Goal: Check status: Check status

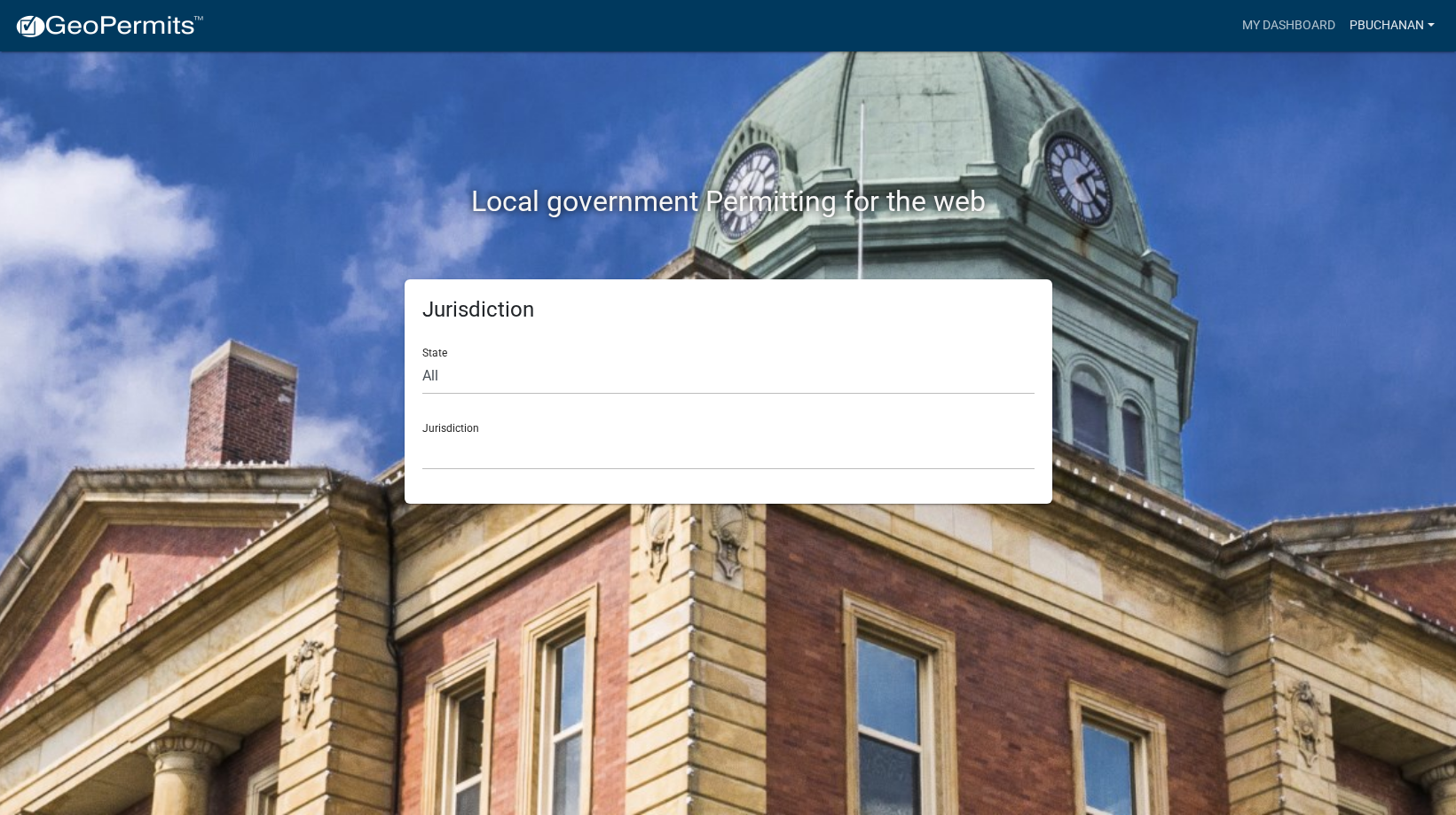
click at [1398, 28] on link "pbuchanan" at bounding box center [1391, 25] width 99 height 34
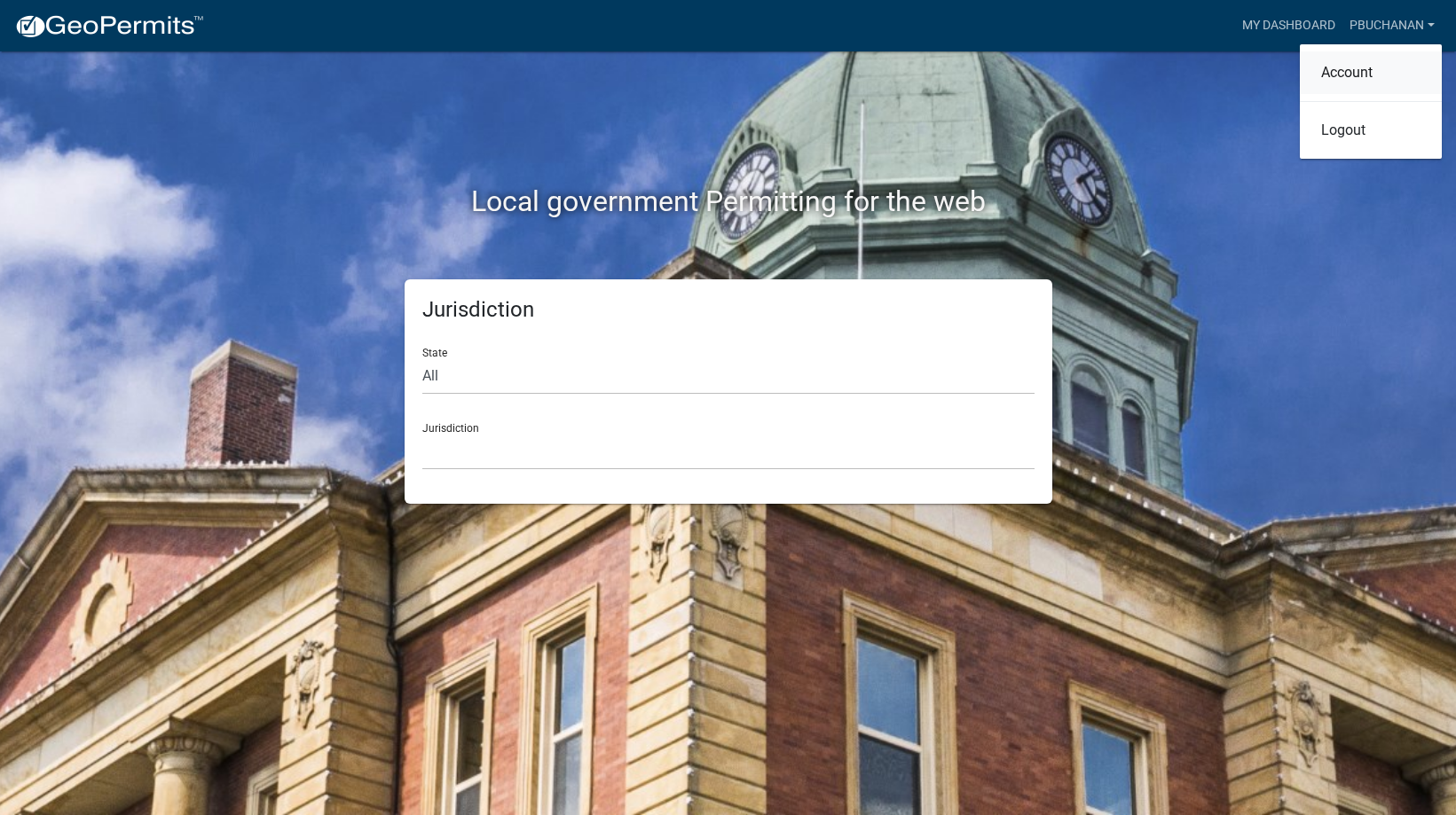
click at [1349, 69] on link "Account" at bounding box center [1370, 73] width 141 height 42
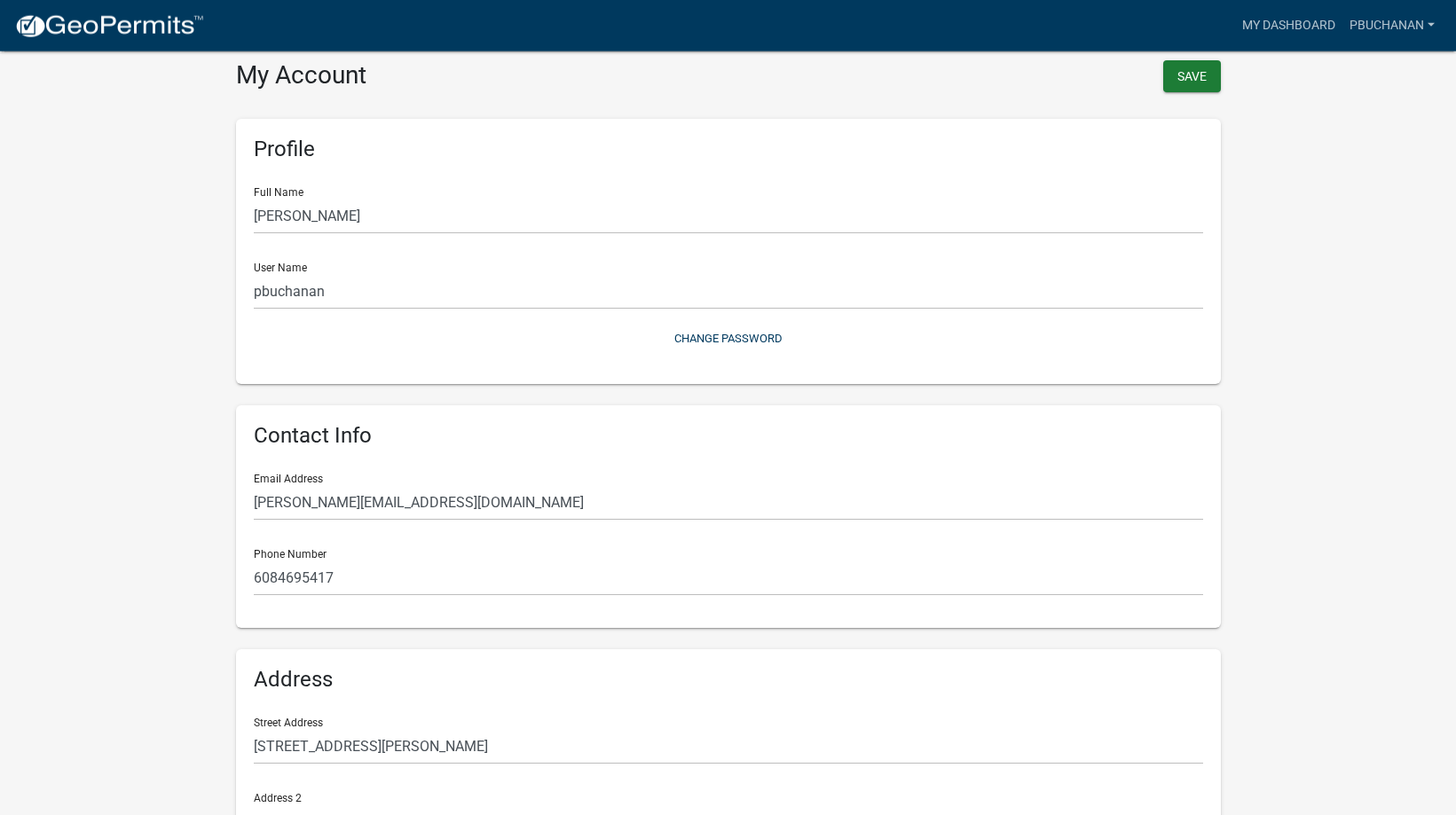
scroll to position [91, 0]
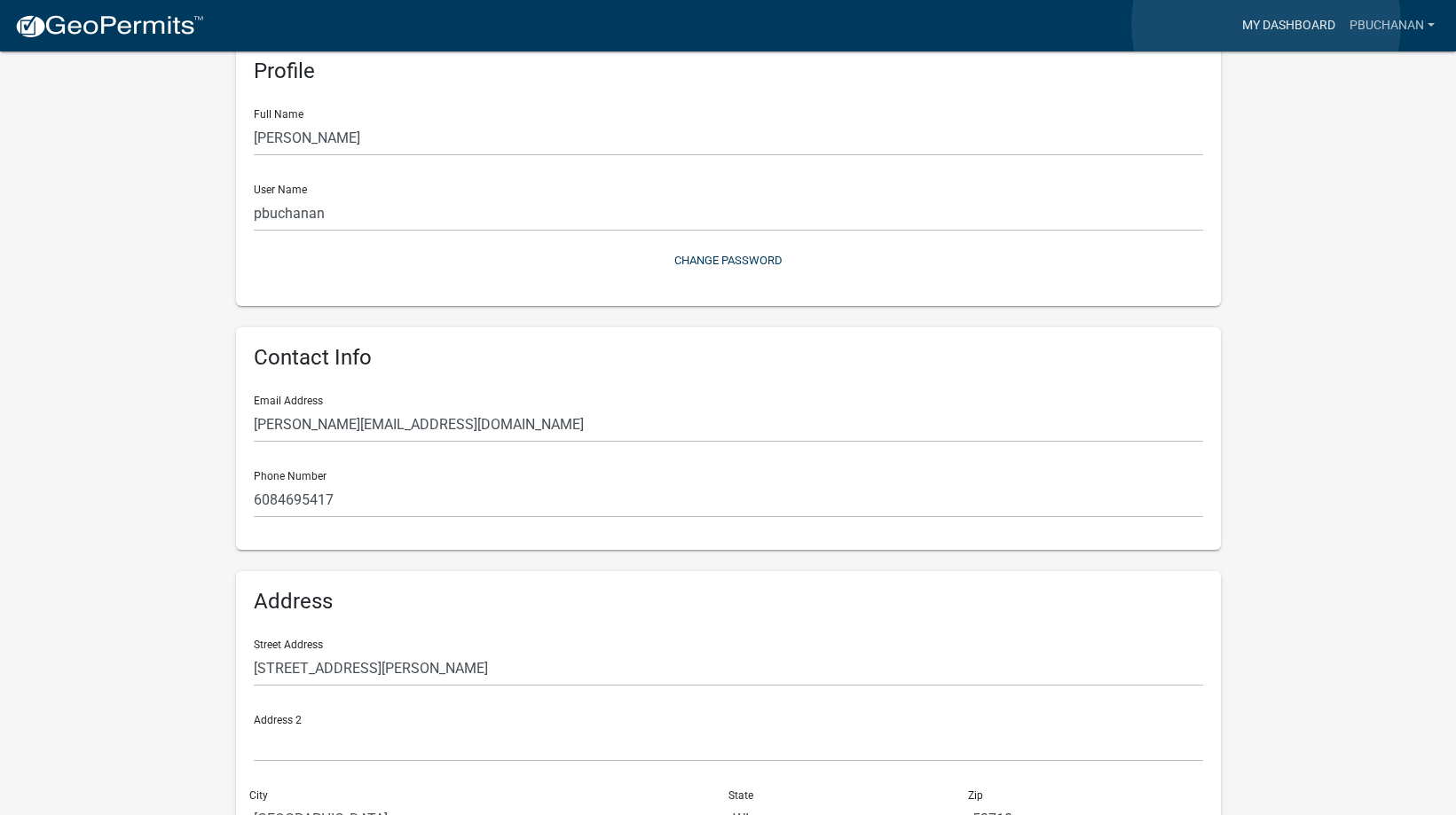
click at [1266, 24] on link "My Dashboard" at bounding box center [1288, 25] width 108 height 34
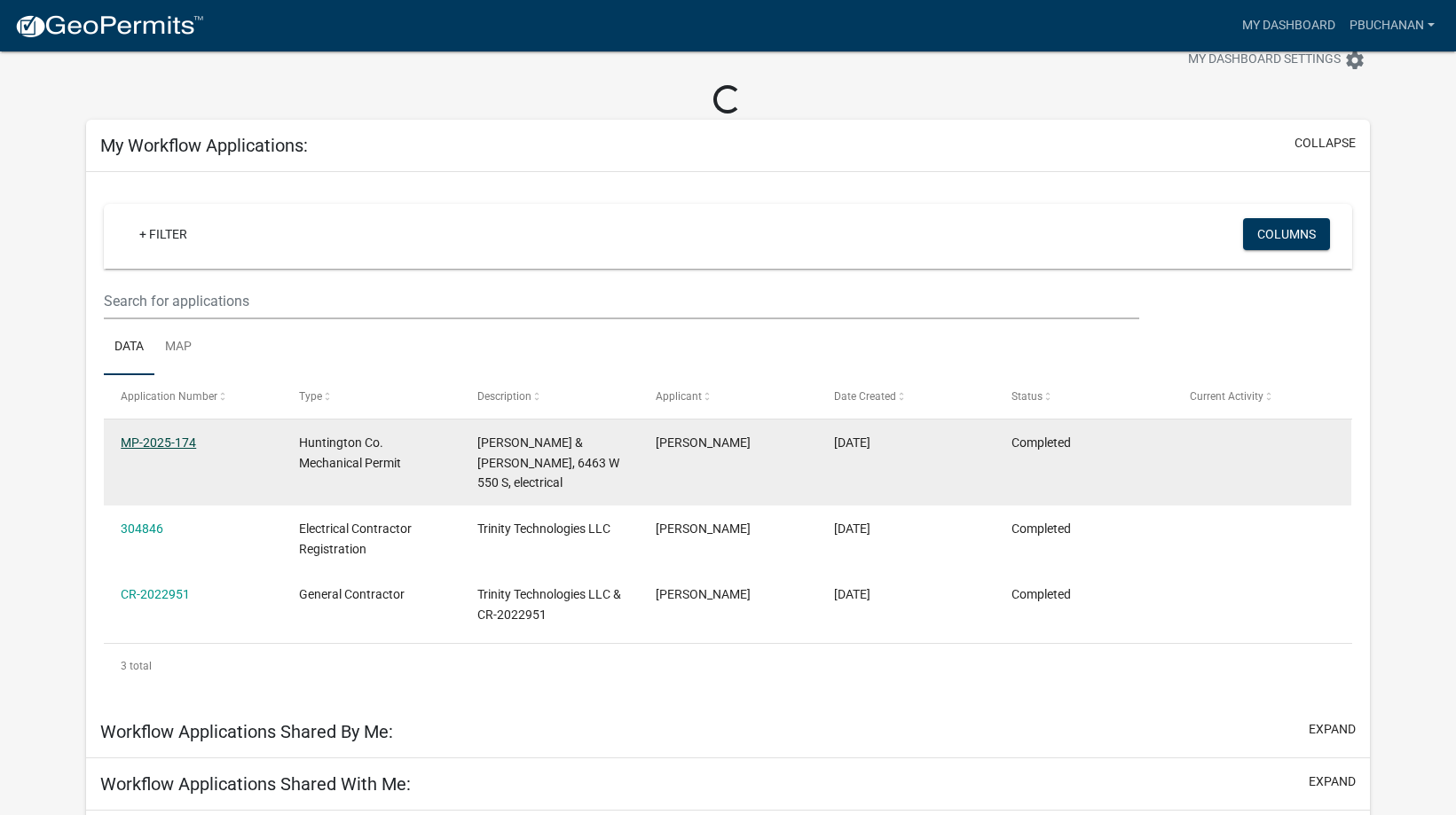
click at [139, 442] on link "MP-2025-174" at bounding box center [158, 442] width 75 height 14
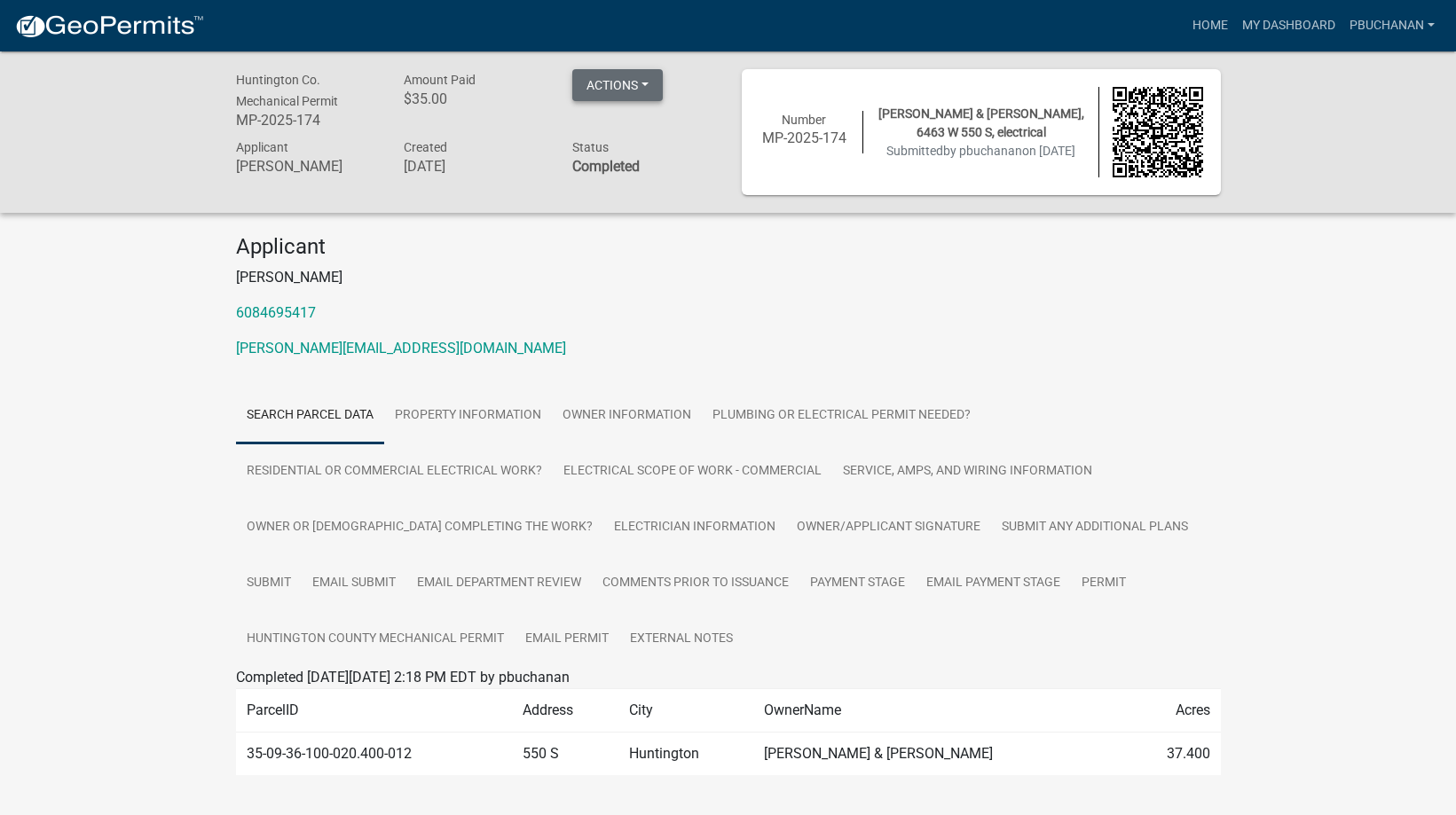
click at [650, 91] on button "Actions" at bounding box center [618, 85] width 91 height 32
click at [809, 301] on div "Applicant [PERSON_NAME] 6084695417 [PERSON_NAME][EMAIL_ADDRESS][DOMAIN_NAME]" at bounding box center [728, 304] width 1011 height 140
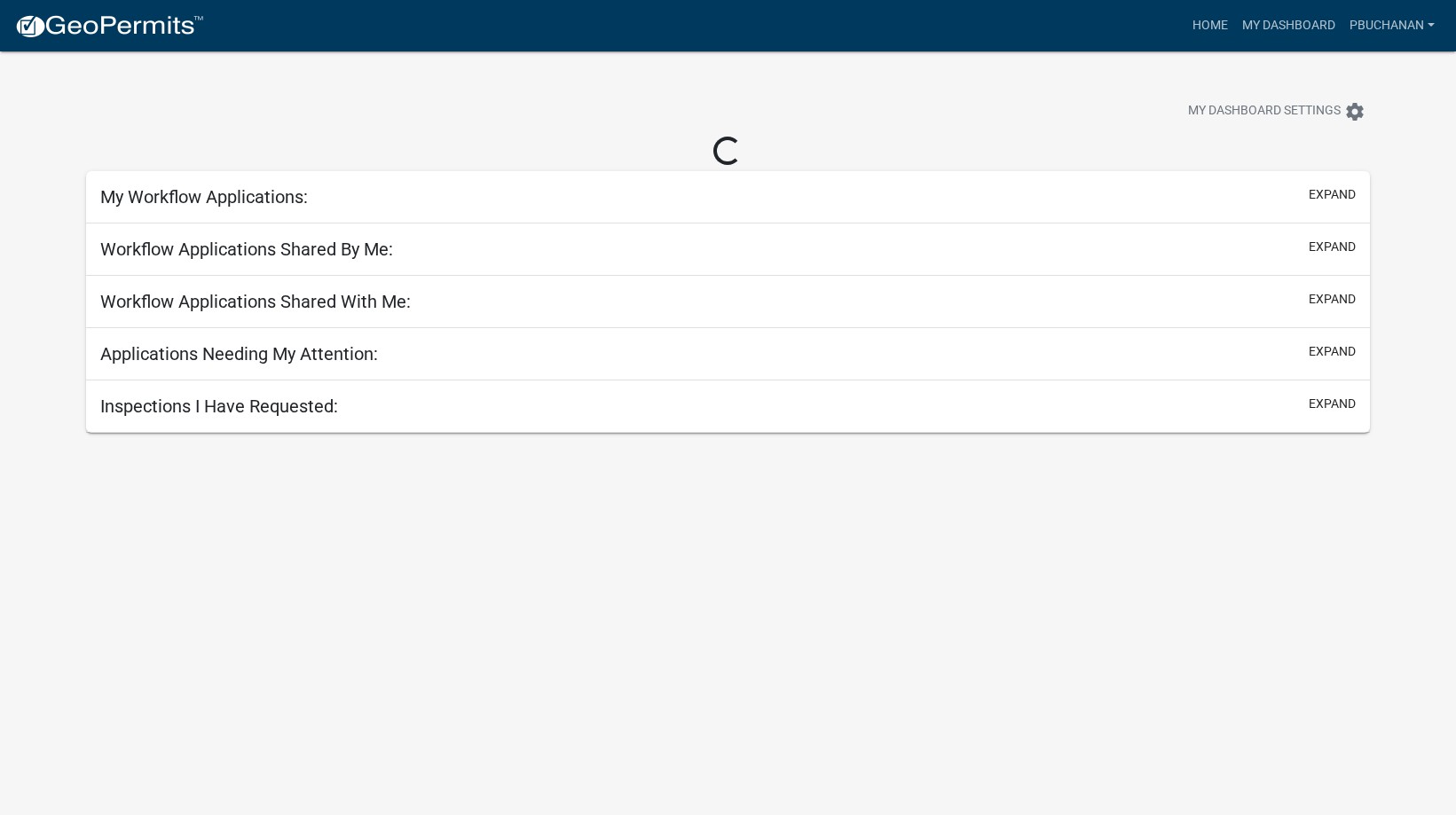
scroll to position [52, 0]
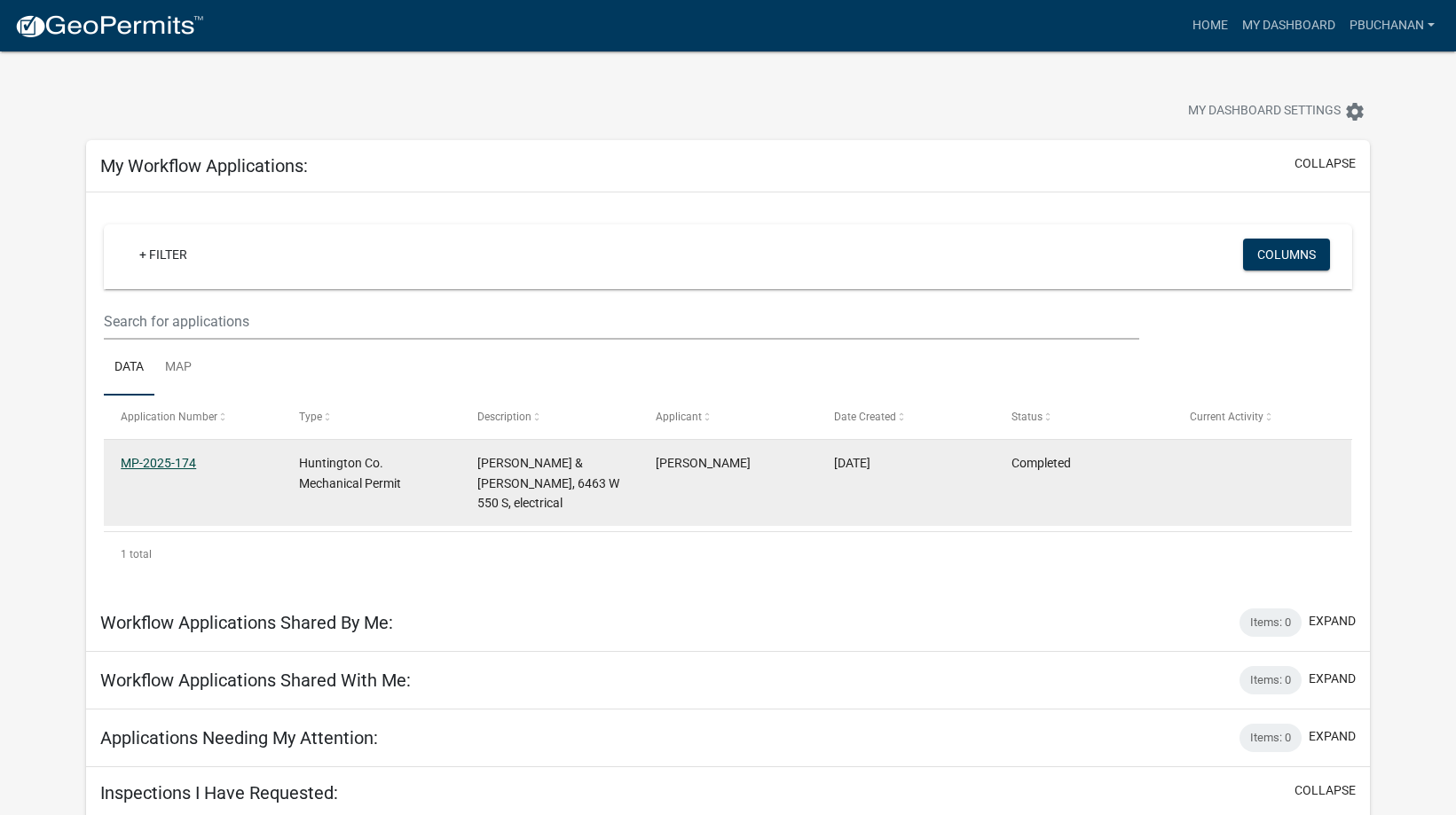
click at [146, 459] on link "MP-2025-174" at bounding box center [158, 462] width 75 height 14
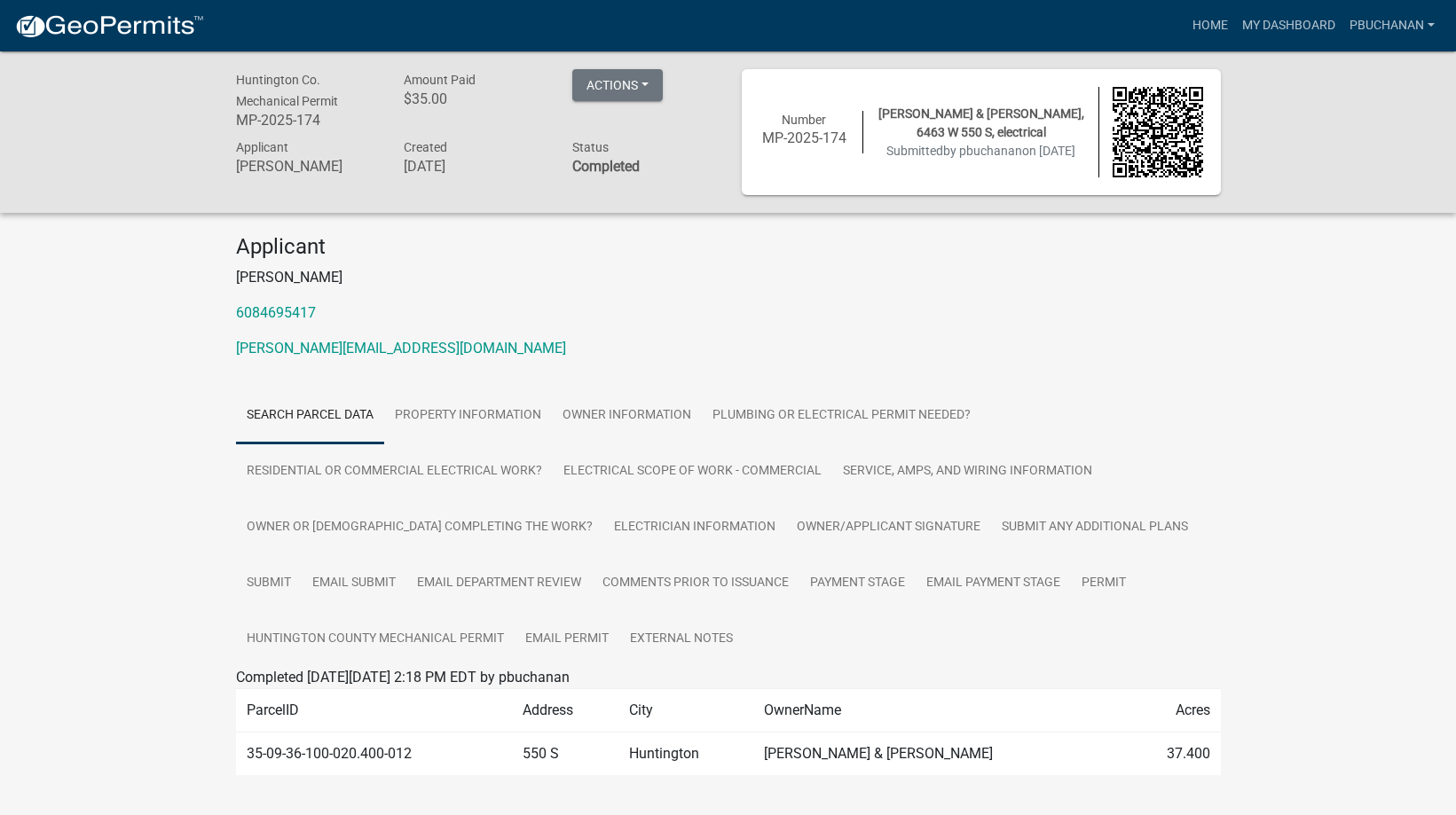
click at [795, 145] on h6 "MP-2025-174" at bounding box center [804, 138] width 91 height 17
click at [614, 84] on button "Actions" at bounding box center [618, 85] width 91 height 32
click at [844, 381] on div "Applicant [PERSON_NAME] 6084695417 [PERSON_NAME][EMAIL_ADDRESS][DOMAIN_NAME] Se…" at bounding box center [728, 522] width 1011 height 576
